Goal: Transaction & Acquisition: Purchase product/service

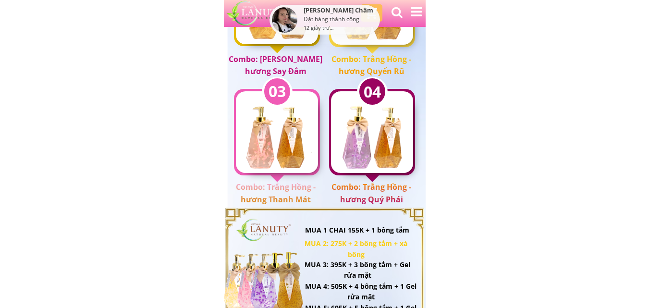
scroll to position [1250, 0]
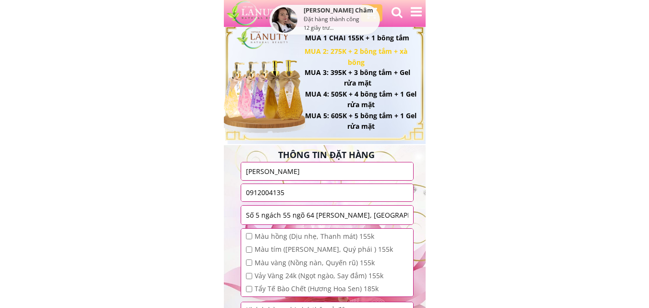
click at [250, 236] on input "checkbox" at bounding box center [249, 236] width 6 height 6
checkbox input "true"
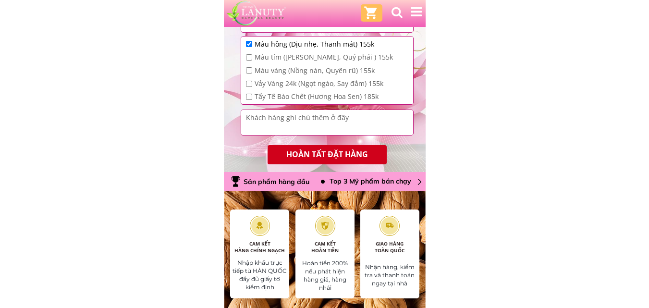
drag, startPoint x: 248, startPoint y: 96, endPoint x: 248, endPoint y: 80, distance: 15.4
click at [248, 92] on div "Tẩy Tế Bào Chết (Hương Hoa Sen) 185k" at bounding box center [319, 96] width 147 height 11
drag, startPoint x: 249, startPoint y: 86, endPoint x: 247, endPoint y: 75, distance: 10.8
click at [249, 83] on input "checkbox" at bounding box center [249, 84] width 6 height 6
checkbox input "true"
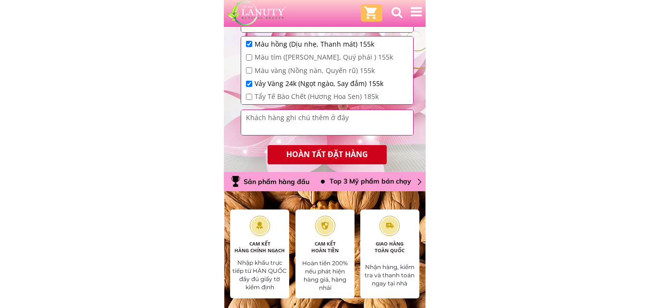
drag, startPoint x: 248, startPoint y: 71, endPoint x: 249, endPoint y: 57, distance: 13.5
click at [248, 68] on input "checkbox" at bounding box center [249, 70] width 6 height 6
checkbox input "true"
drag, startPoint x: 249, startPoint y: 57, endPoint x: 250, endPoint y: 69, distance: 12.0
click at [250, 61] on div "Màu tím ([PERSON_NAME], Quý phái ) 155k" at bounding box center [319, 57] width 147 height 11
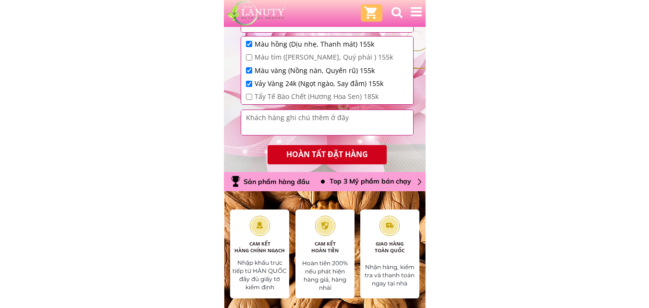
drag, startPoint x: 249, startPoint y: 94, endPoint x: 249, endPoint y: 84, distance: 9.6
click at [249, 94] on input "checkbox" at bounding box center [249, 97] width 6 height 6
checkbox input "true"
click at [252, 57] on input "checkbox" at bounding box center [249, 57] width 6 height 6
checkbox input "true"
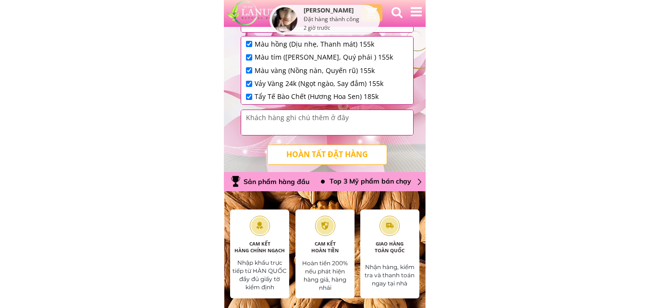
click at [304, 147] on p "HOÀN TẤT ĐẶT HÀNG" at bounding box center [327, 154] width 119 height 19
